Goal: Information Seeking & Learning: Find specific page/section

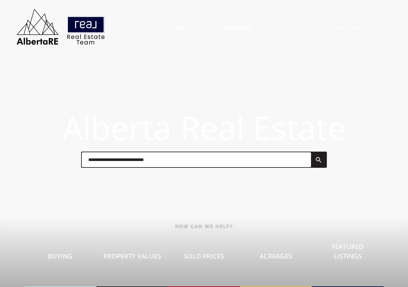
click at [232, 27] on link "Sold Data" at bounding box center [237, 27] width 27 height 6
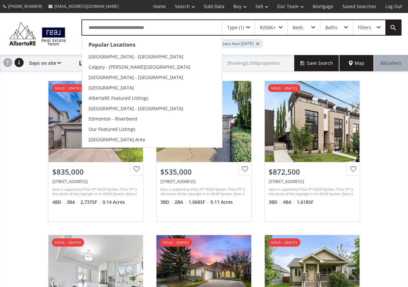
click at [106, 28] on input "text" at bounding box center [152, 27] width 140 height 15
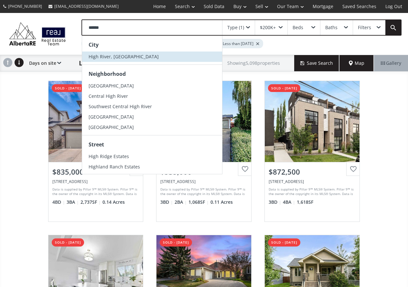
type input "******"
click at [101, 59] on span "High River, [GEOGRAPHIC_DATA]" at bounding box center [124, 56] width 70 height 6
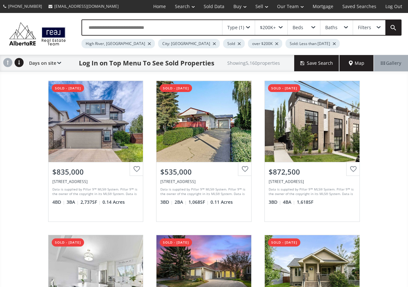
click at [213, 43] on div at bounding box center [214, 43] width 3 height 3
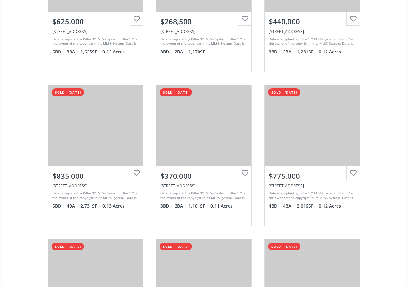
scroll to position [1553, 0]
